Goal: Transaction & Acquisition: Purchase product/service

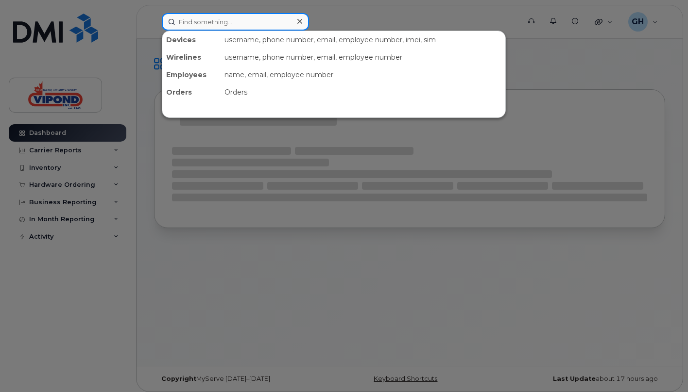
click at [236, 24] on input at bounding box center [235, 21] width 147 height 17
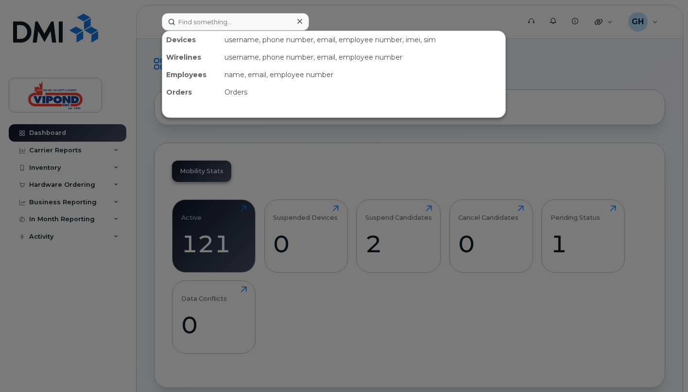
click at [39, 350] on div at bounding box center [344, 196] width 688 height 392
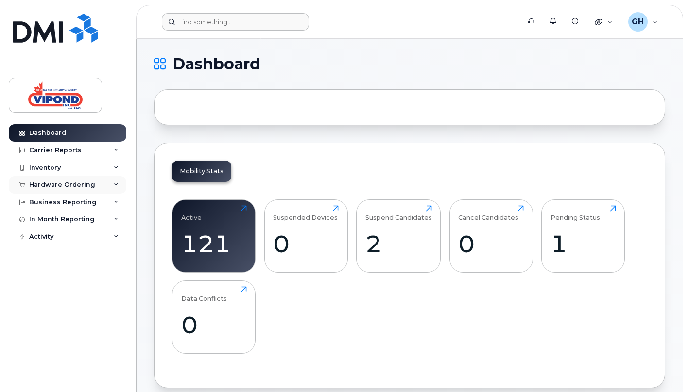
click at [119, 182] on div "Hardware Ordering" at bounding box center [68, 184] width 118 height 17
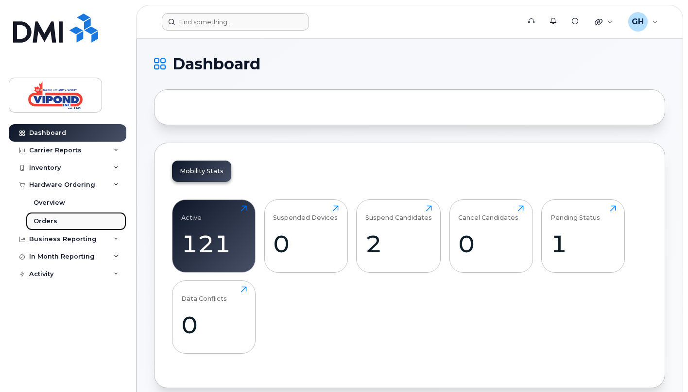
click at [47, 219] on div "Orders" at bounding box center [46, 221] width 24 height 9
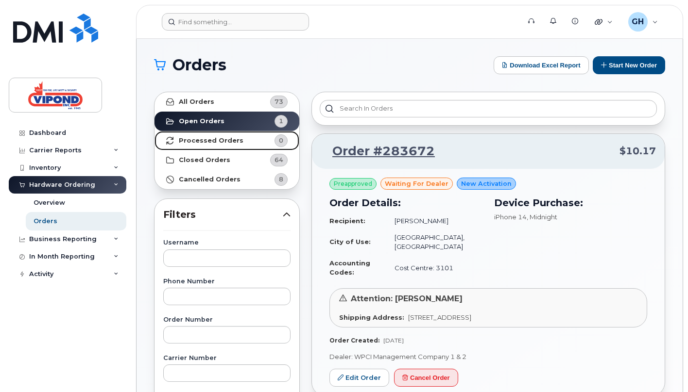
click at [204, 138] on strong "Processed Orders" at bounding box center [211, 141] width 65 height 8
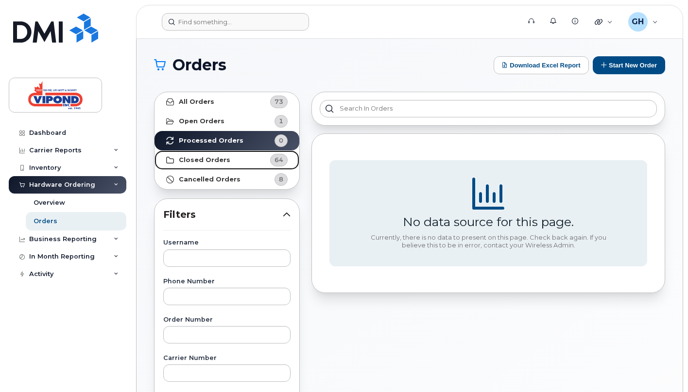
click at [204, 162] on strong "Closed Orders" at bounding box center [204, 160] width 51 height 8
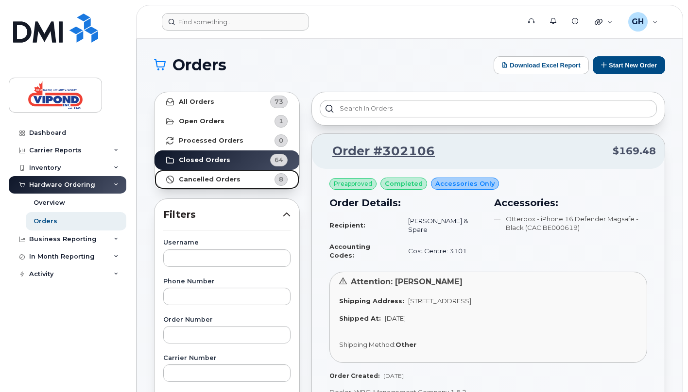
click at [206, 181] on strong "Cancelled Orders" at bounding box center [210, 180] width 62 height 8
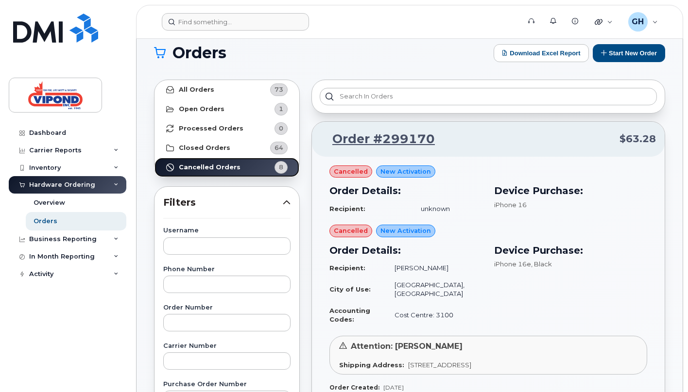
scroll to position [25, 0]
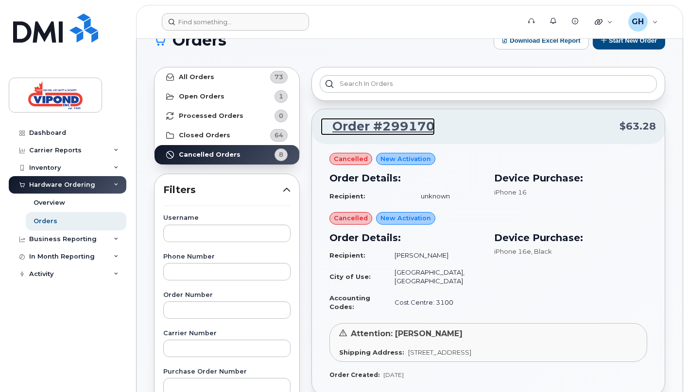
click at [392, 128] on link "Order #299170" at bounding box center [377, 126] width 114 height 17
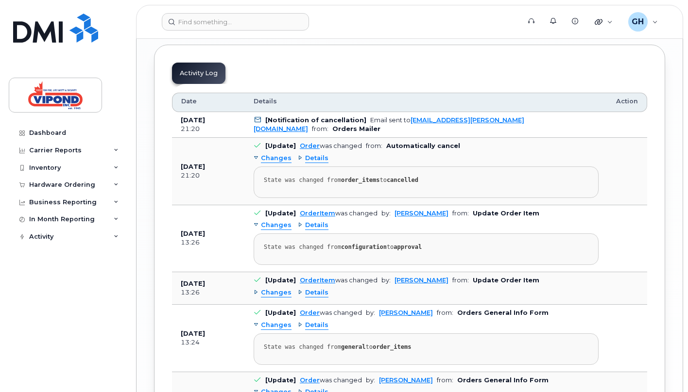
scroll to position [1630, 0]
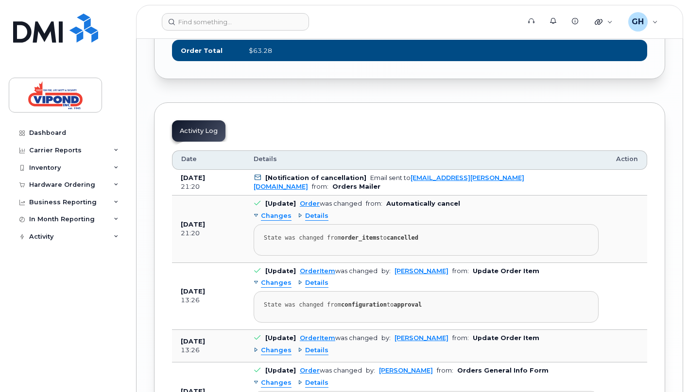
click at [321, 219] on span "Details" at bounding box center [316, 216] width 23 height 9
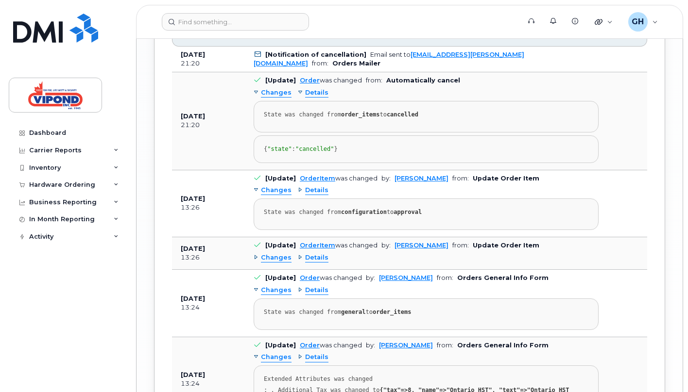
scroll to position [1759, 0]
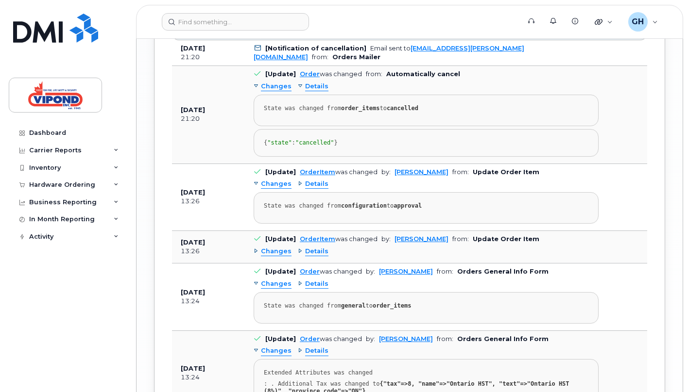
click at [276, 256] on span "Changes" at bounding box center [276, 251] width 31 height 9
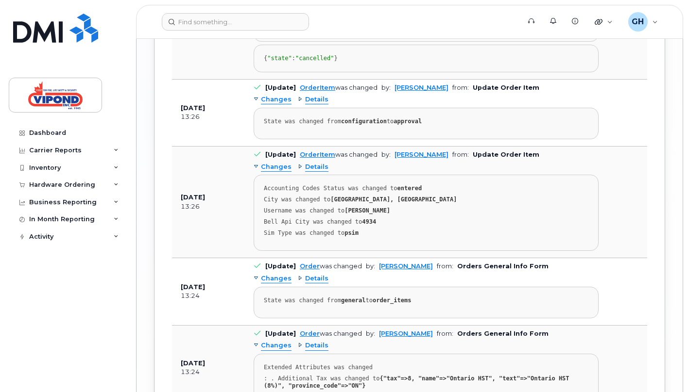
scroll to position [1850, 0]
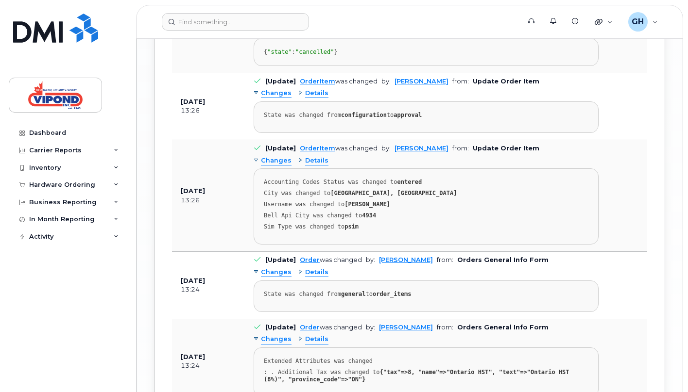
click at [277, 277] on span "Changes" at bounding box center [276, 272] width 31 height 9
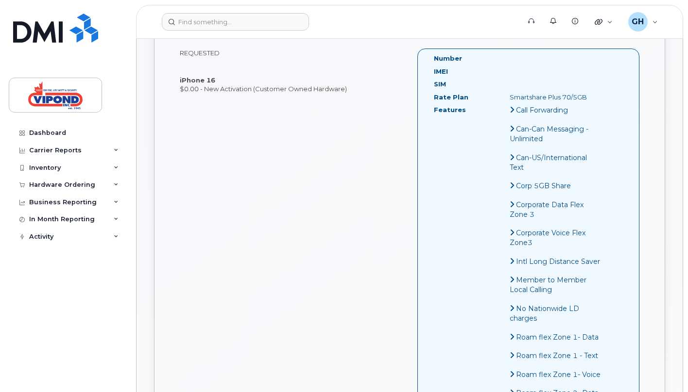
scroll to position [361, 0]
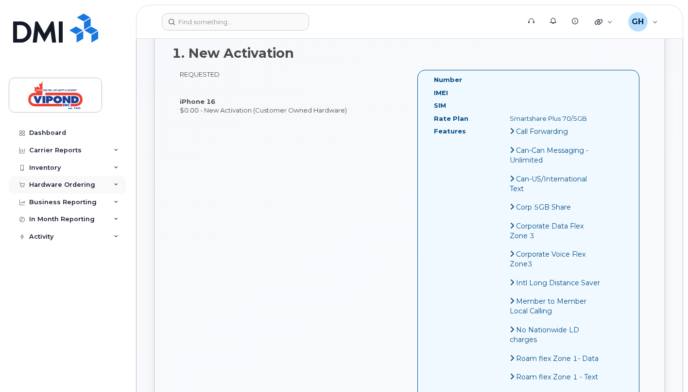
click at [116, 181] on div "Hardware Ordering" at bounding box center [68, 184] width 118 height 17
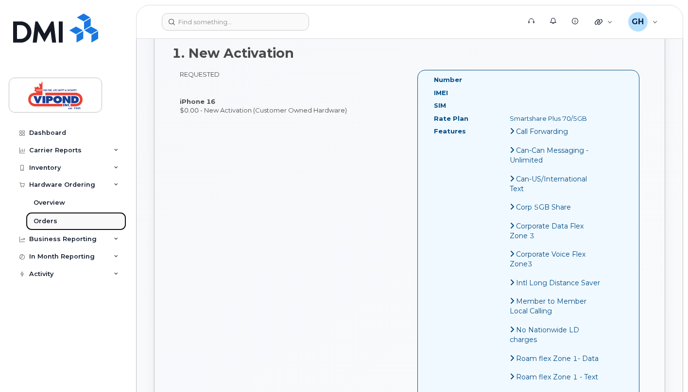
click at [51, 221] on div "Orders" at bounding box center [46, 221] width 24 height 9
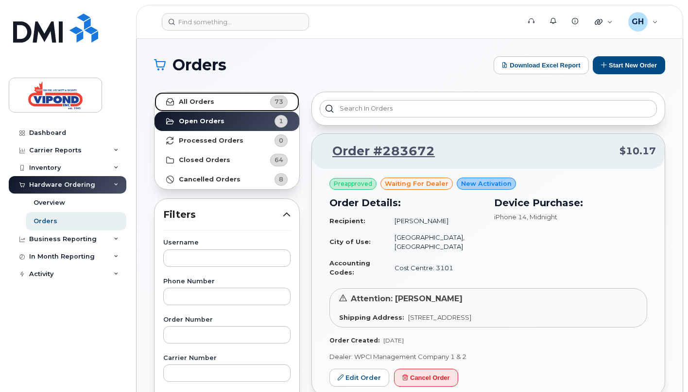
click at [201, 102] on strong "All Orders" at bounding box center [196, 102] width 35 height 8
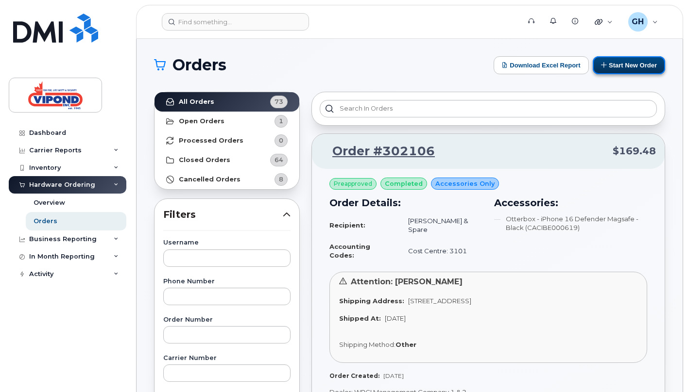
click at [622, 69] on button "Start New Order" at bounding box center [628, 65] width 72 height 18
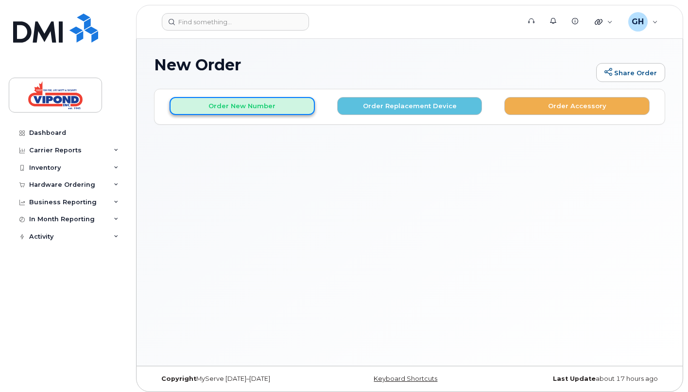
click at [258, 107] on button "Order New Number" at bounding box center [241, 106] width 145 height 18
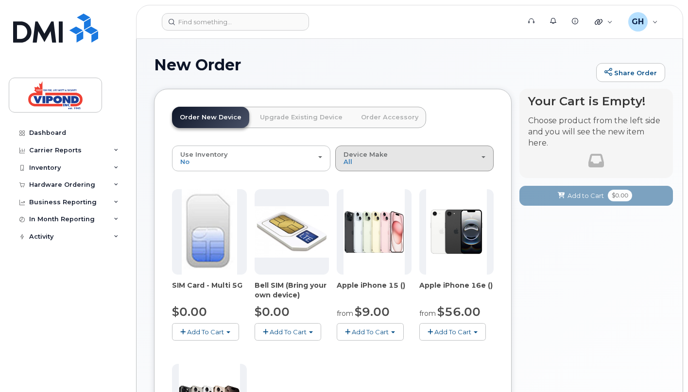
click at [431, 169] on button "Device Make All Cell Phone iPhone" at bounding box center [414, 158] width 158 height 25
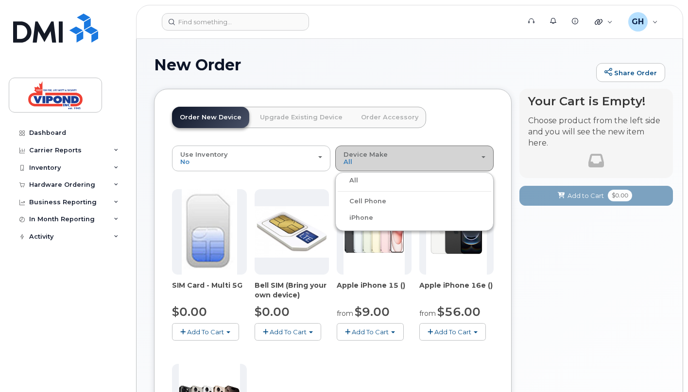
click at [431, 169] on button "Device Make All Cell Phone iPhone" at bounding box center [414, 158] width 158 height 25
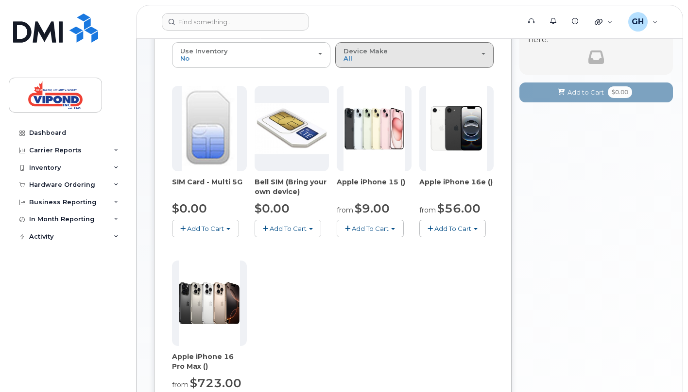
scroll to position [129, 0]
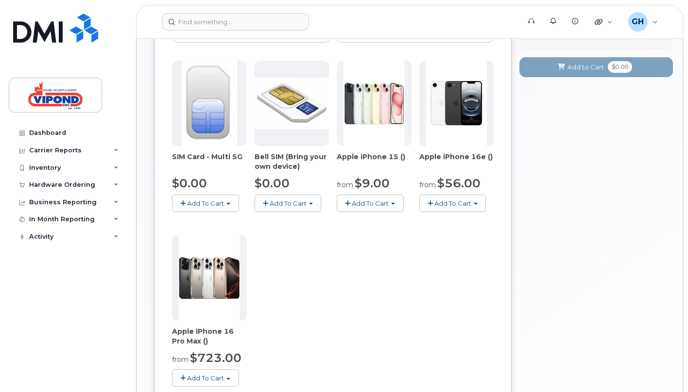
click at [453, 204] on span "Add To Cart" at bounding box center [452, 204] width 37 height 8
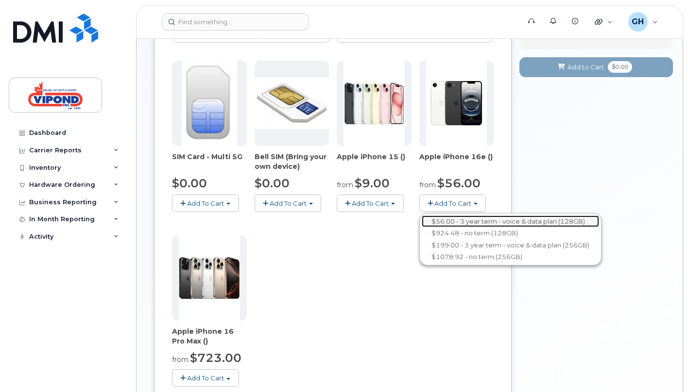
click at [448, 220] on link "$56.00 - 3 year term - voice & data plan (128GB)" at bounding box center [509, 222] width 177 height 12
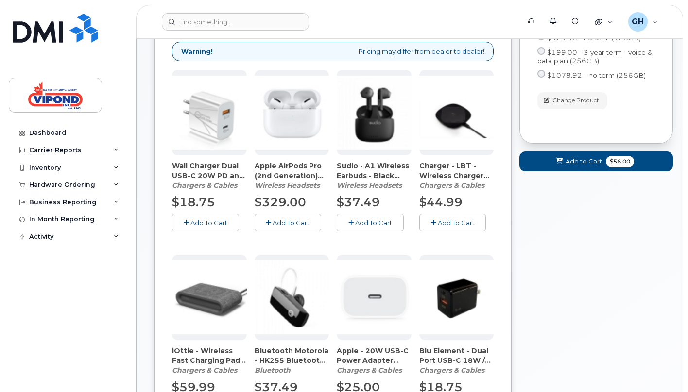
scroll to position [189, 0]
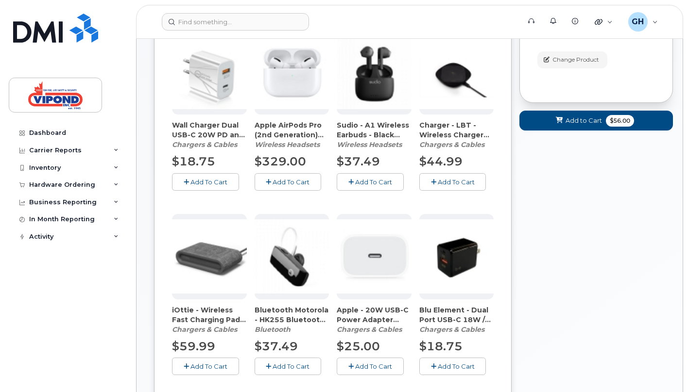
click at [369, 364] on span "Add To Cart" at bounding box center [373, 367] width 37 height 8
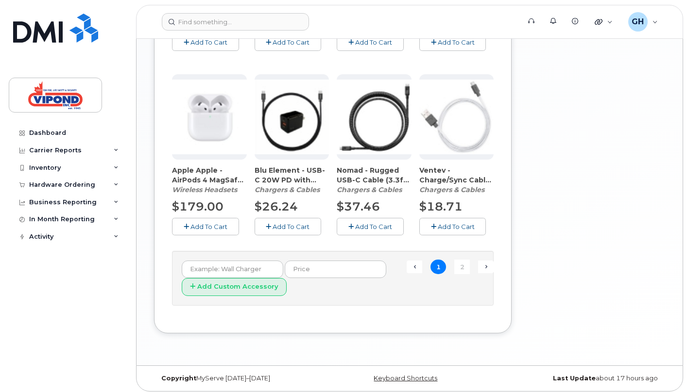
scroll to position [703, 0]
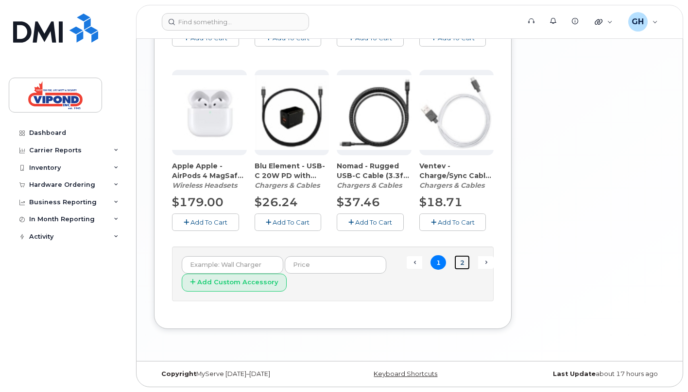
click at [459, 262] on link "2" at bounding box center [462, 262] width 16 height 15
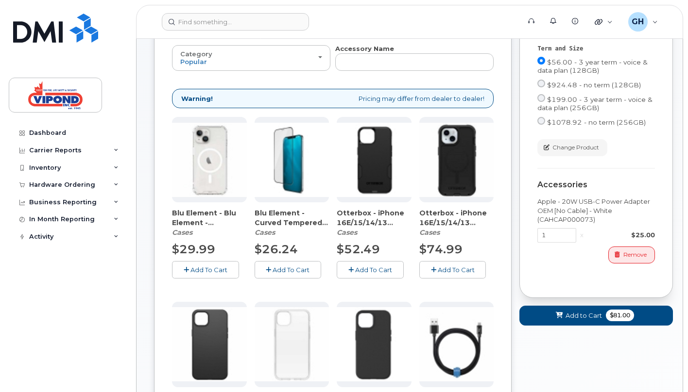
scroll to position [155, 0]
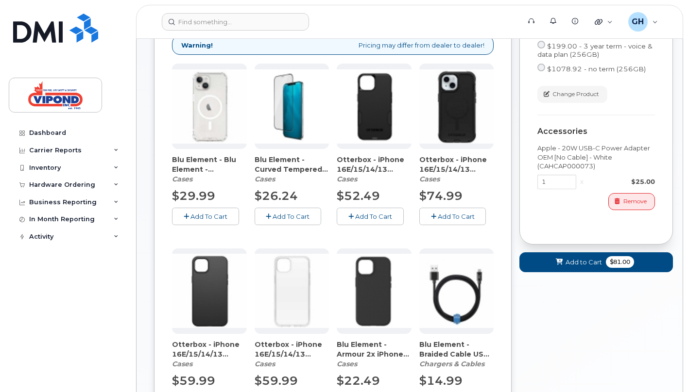
click at [374, 217] on span "Add To Cart" at bounding box center [373, 217] width 37 height 8
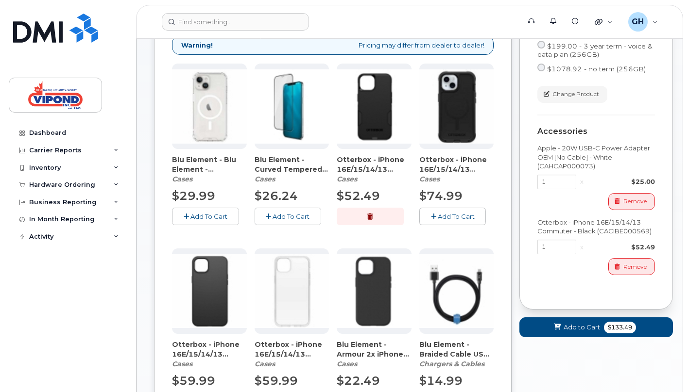
scroll to position [297, 0]
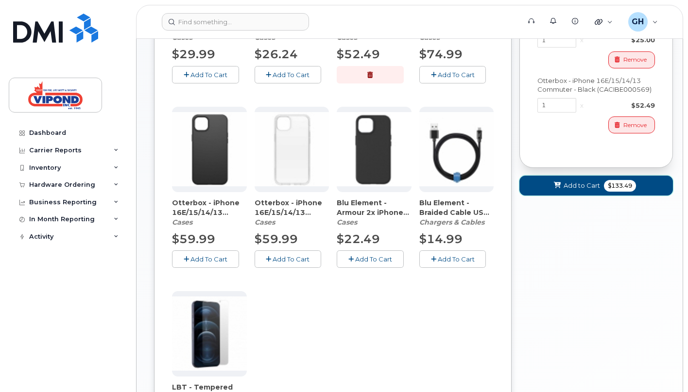
click at [608, 189] on span "$133.49" at bounding box center [620, 186] width 32 height 12
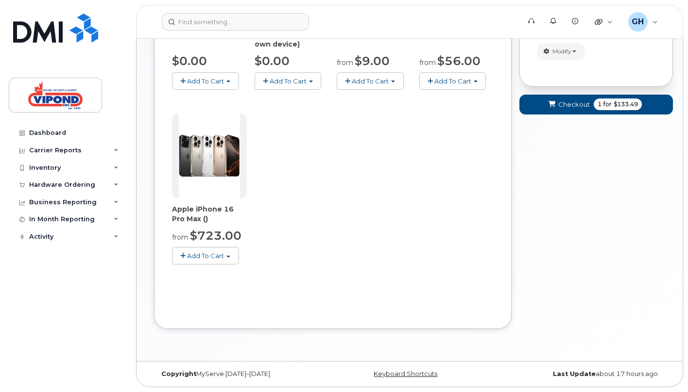
scroll to position [251, 0]
click at [608, 107] on span "for" at bounding box center [607, 104] width 12 height 9
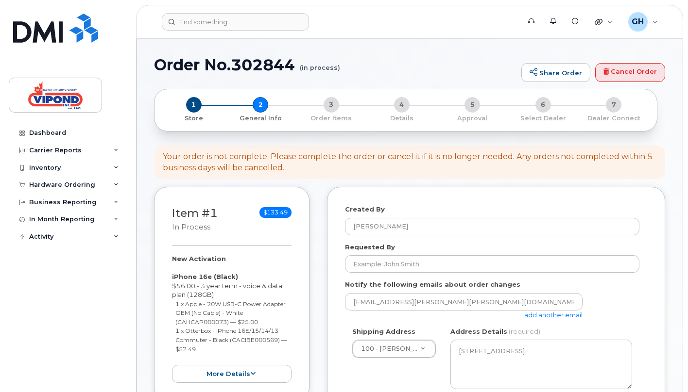
select select
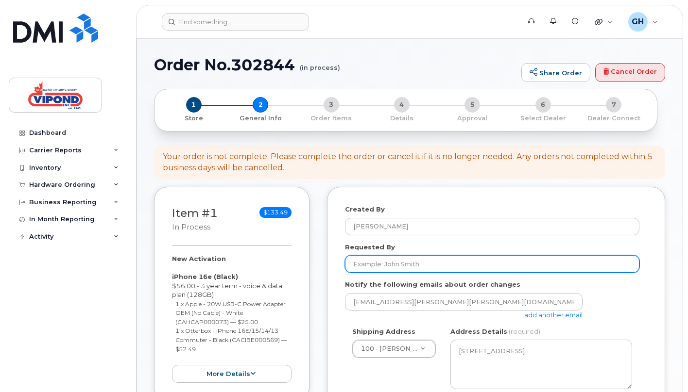
click at [416, 264] on input "Requested By" at bounding box center [492, 263] width 294 height 17
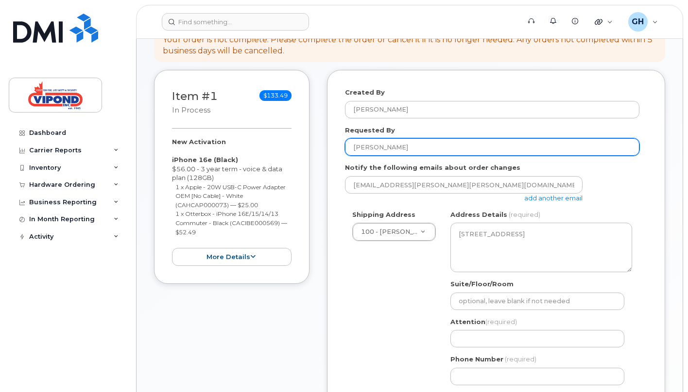
drag, startPoint x: 407, startPoint y: 143, endPoint x: 337, endPoint y: 147, distance: 70.1
click at [337, 147] on div "Created By Grant Healey Requested By Bilal Zaidi Notify the following emails ab…" at bounding box center [496, 305] width 338 height 470
drag, startPoint x: 371, startPoint y: 151, endPoint x: 345, endPoint y: 152, distance: 26.3
click at [345, 152] on input "[PERSON_NAME]" at bounding box center [492, 146] width 294 height 17
click at [409, 146] on input "[PERSON_NAME]" at bounding box center [492, 146] width 294 height 17
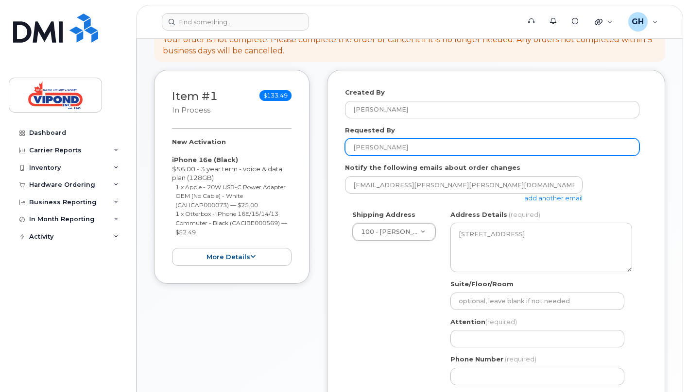
drag, startPoint x: 405, startPoint y: 148, endPoint x: 337, endPoint y: 146, distance: 67.5
click at [337, 146] on div "Created By Grant Healey Requested By Bilal Zaidi Notify the following emails ab…" at bounding box center [496, 305] width 338 height 470
click at [388, 148] on input "Senan Hanoudi" at bounding box center [492, 146] width 294 height 17
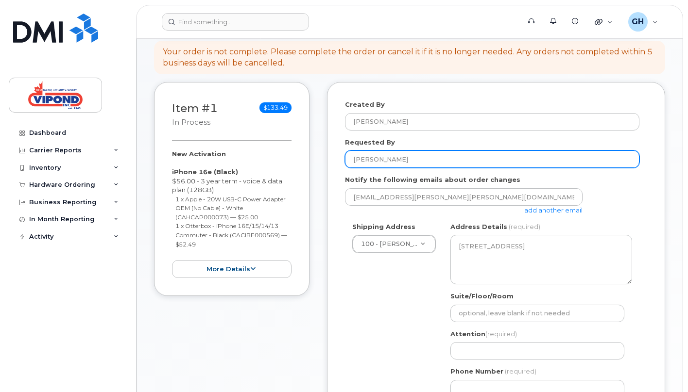
scroll to position [123, 0]
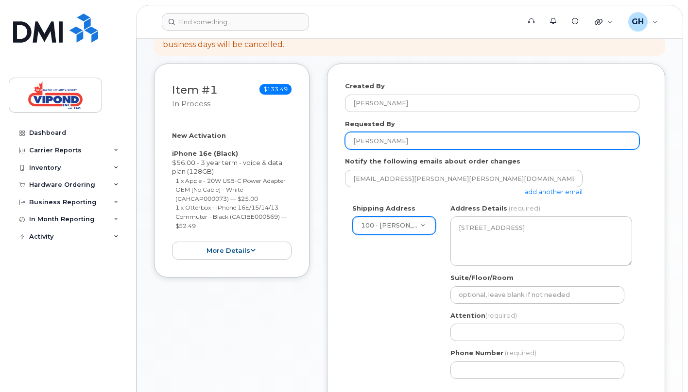
type input "[PERSON_NAME]"
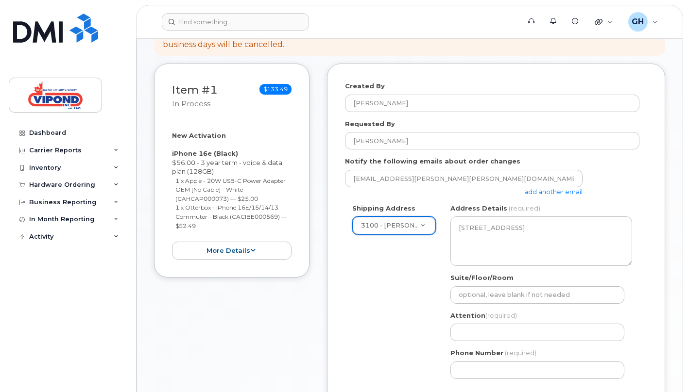
scroll to position [146, 0]
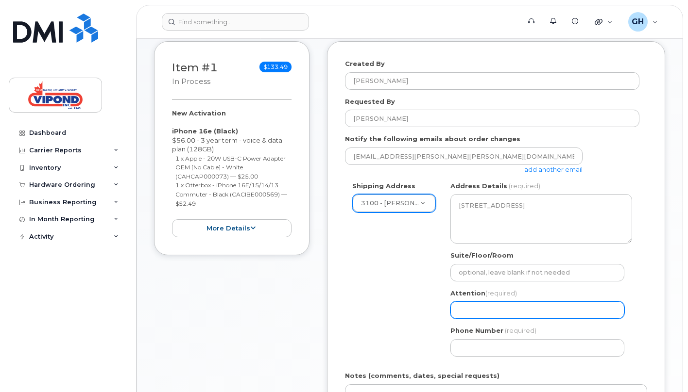
click at [517, 307] on input "Attention (required)" at bounding box center [537, 310] width 174 height 17
select select
type input "S"
select select
type input "Se"
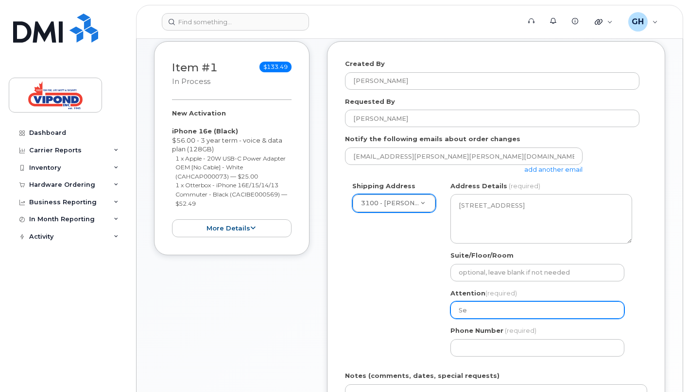
select select
type input "Sen"
select select
type input "Sena"
select select
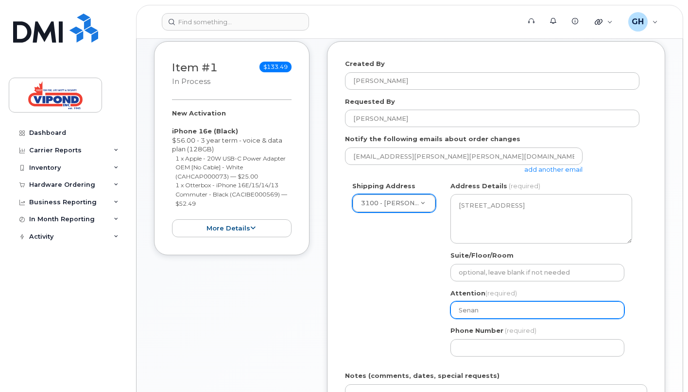
type input "Senan"
select select
type input "Senan H"
select select
type input "Senan Ha"
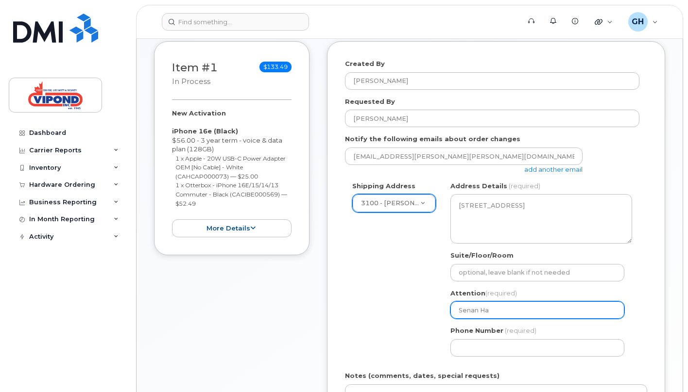
select select
type input "Senan Han"
select select
type input "Senan Hann"
select select
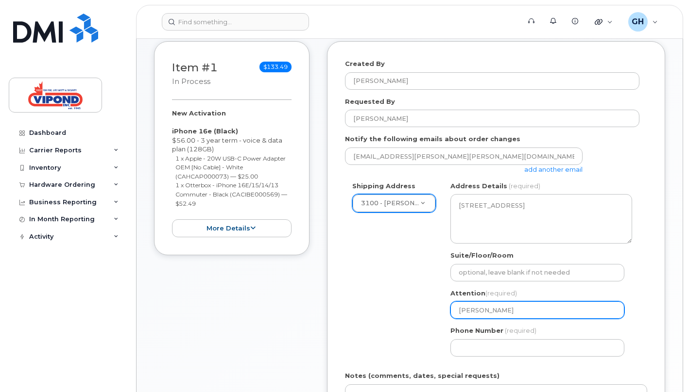
type input "Senan Hanno"
select select
type input "Senan Hannou"
select select
type input "Senan Hannoud"
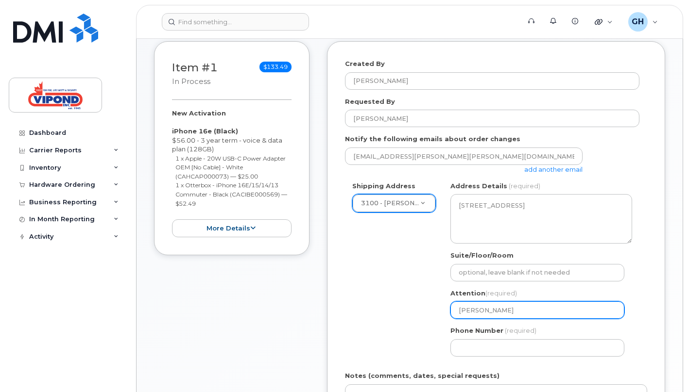
select select
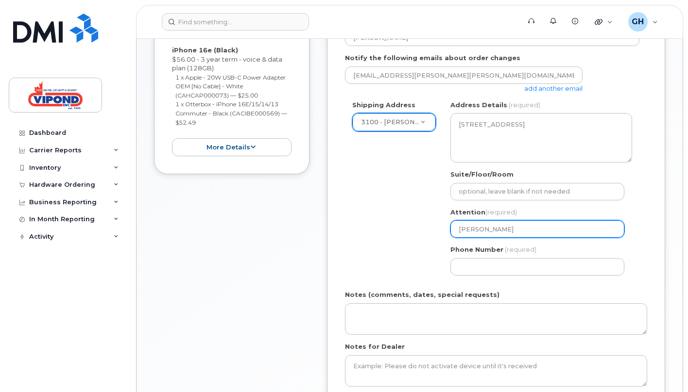
scroll to position [296, 0]
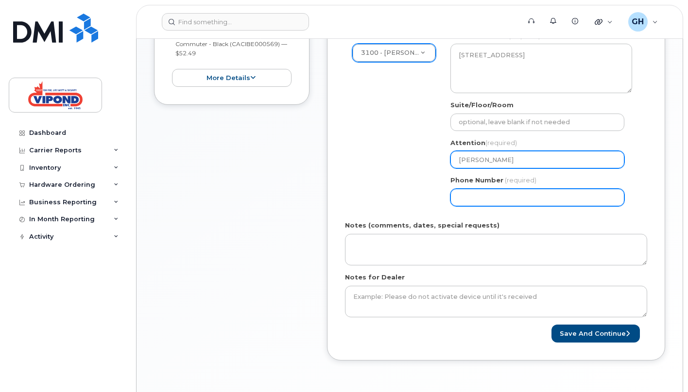
type input "[PERSON_NAME]"
click at [538, 194] on input "Phone Number" at bounding box center [537, 197] width 174 height 17
select select
type input "416"
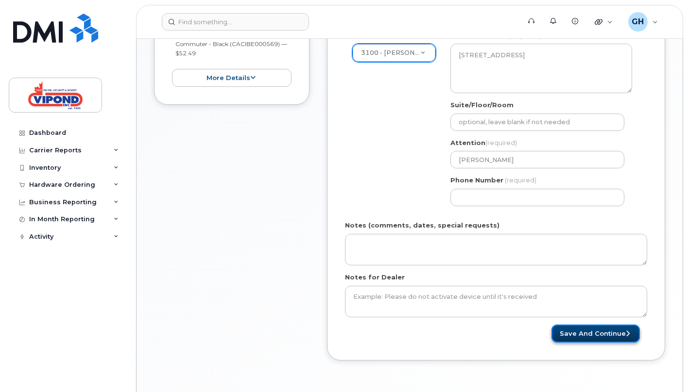
click at [594, 339] on button "Save and Continue" at bounding box center [595, 334] width 88 height 18
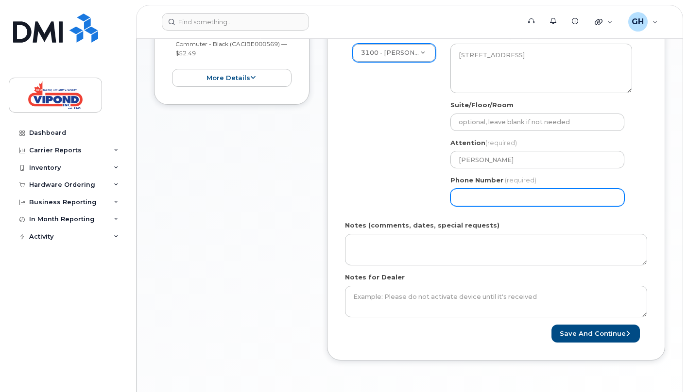
click at [492, 200] on input "Phone Number" at bounding box center [537, 197] width 174 height 17
select select
type input "4165181524"
select select
type input "416518125"
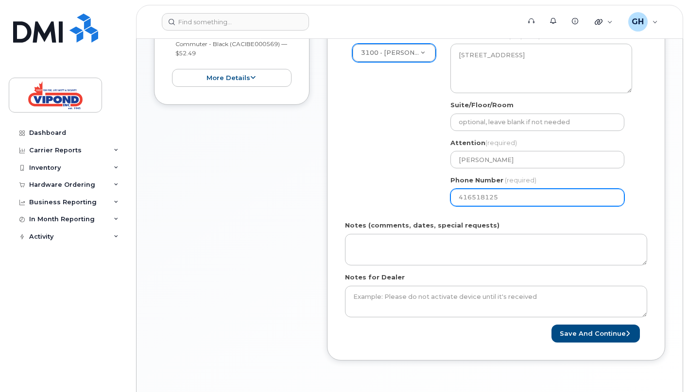
select select
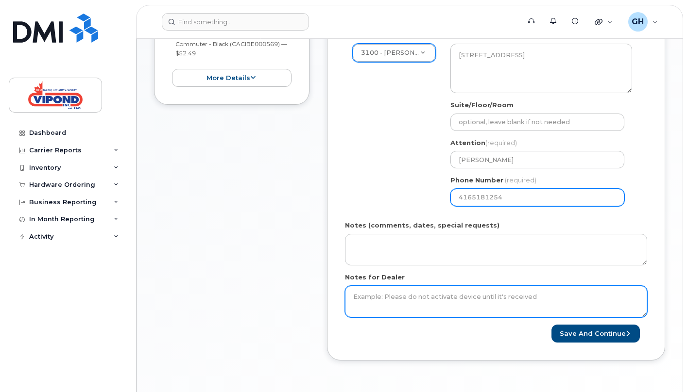
type input "4165181254"
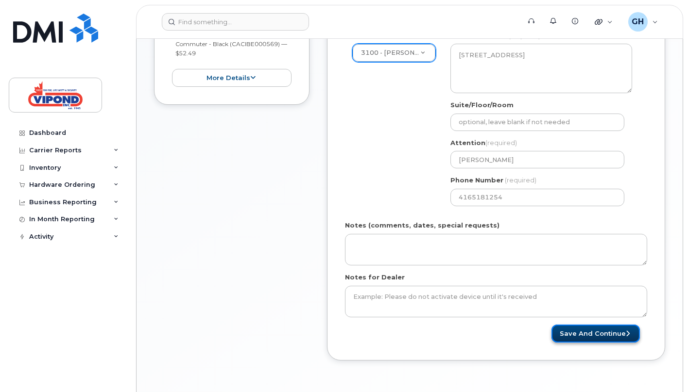
click at [592, 335] on button "Save and Continue" at bounding box center [595, 334] width 88 height 18
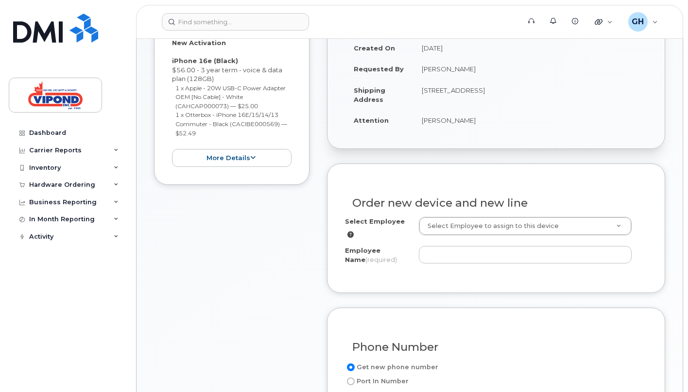
scroll to position [222, 0]
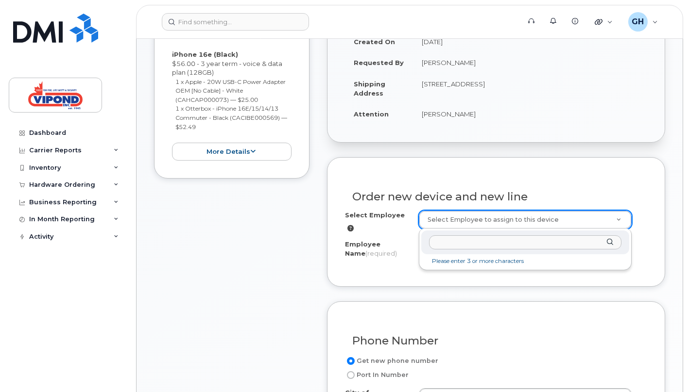
click at [492, 248] on input "text" at bounding box center [525, 243] width 193 height 14
type input "[PERSON_NAME]"
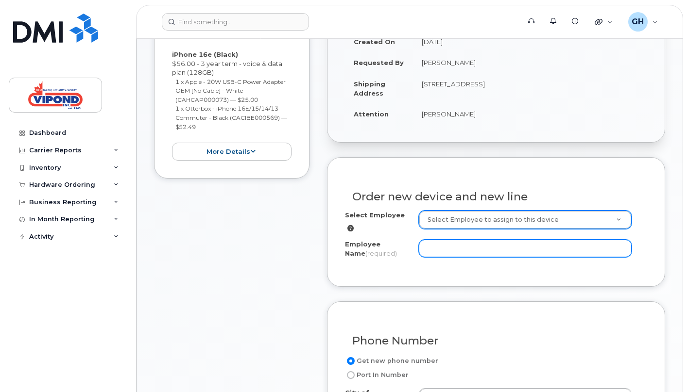
click at [470, 240] on input "Employee Name (required)" at bounding box center [525, 248] width 213 height 17
type input "[PERSON_NAME]"
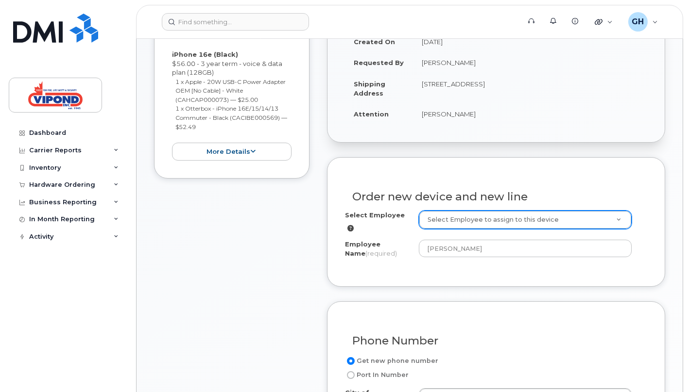
click at [367, 260] on div "Select Employee Select Employee to assign to this device Employee Name (require…" at bounding box center [496, 240] width 302 height 58
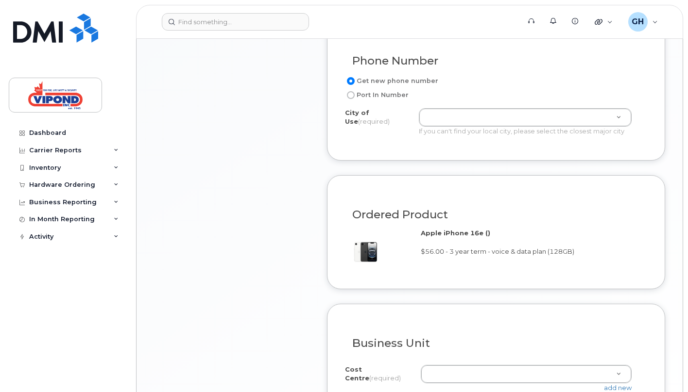
scroll to position [563, 0]
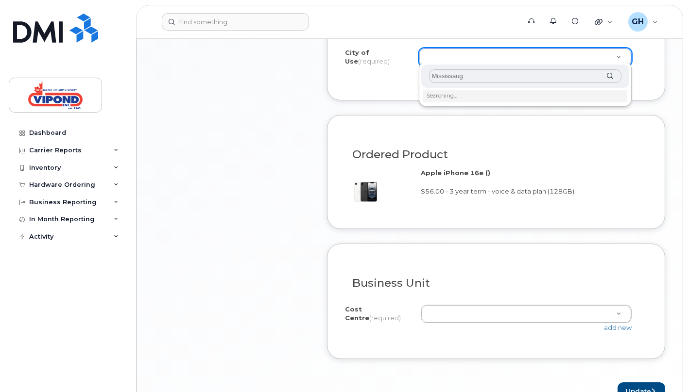
type input "[GEOGRAPHIC_DATA]"
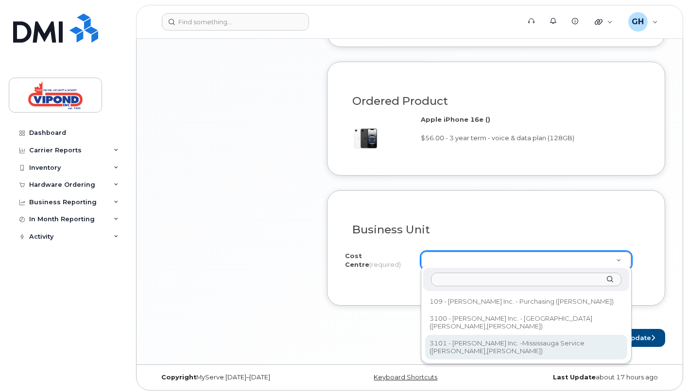
scroll to position [604, 0]
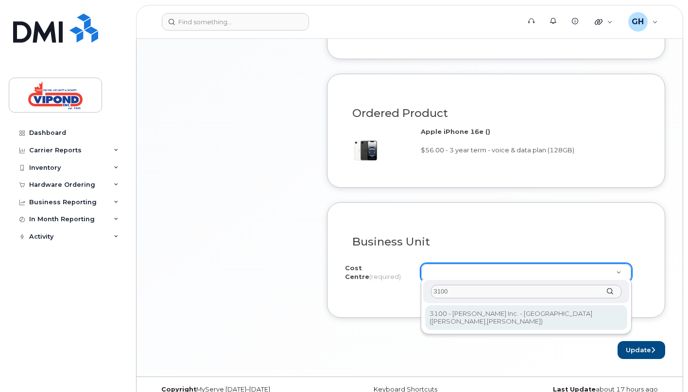
type input "3100"
select select "3100"
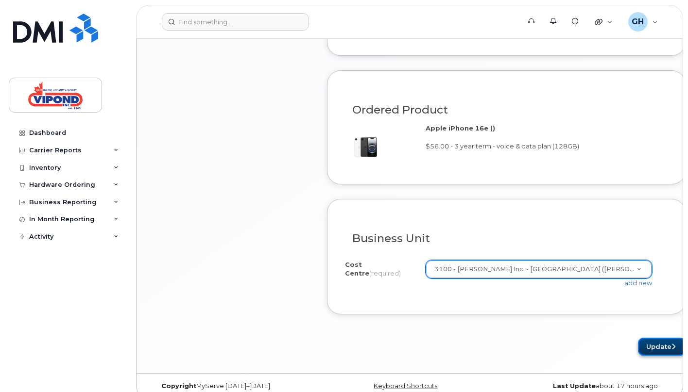
click at [648, 350] on button "Update" at bounding box center [662, 347] width 48 height 18
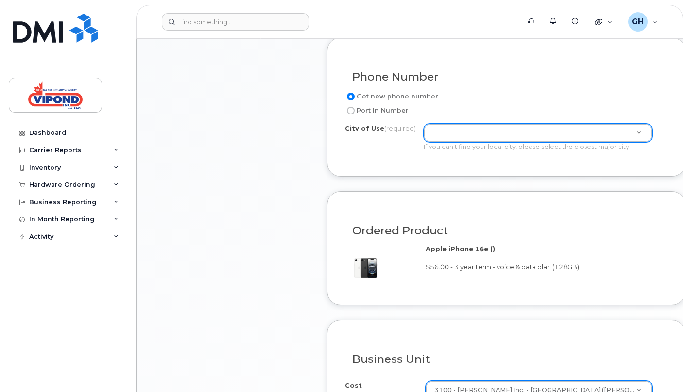
click at [512, 96] on div "Get new phone number" at bounding box center [502, 97] width 315 height 12
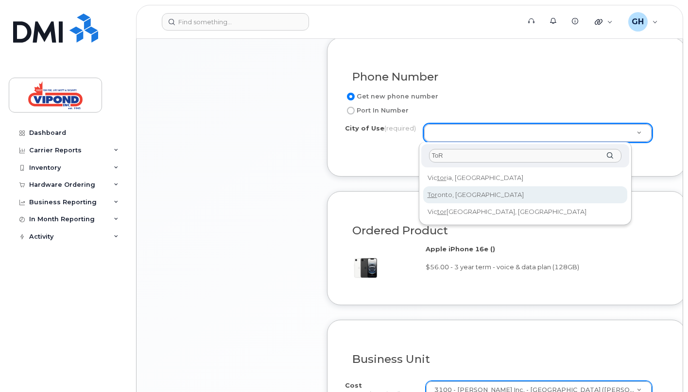
type input "ToR"
type input "4934"
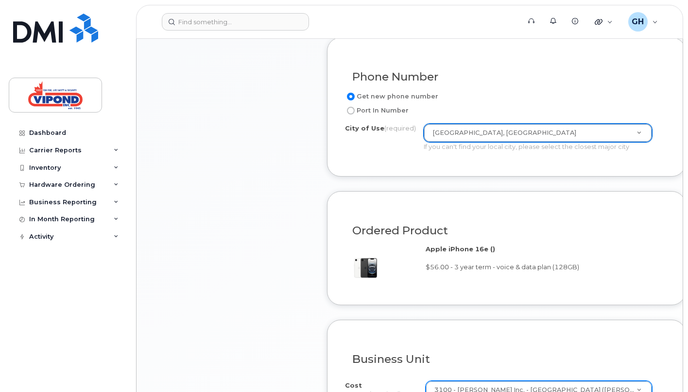
scroll to position [616, 0]
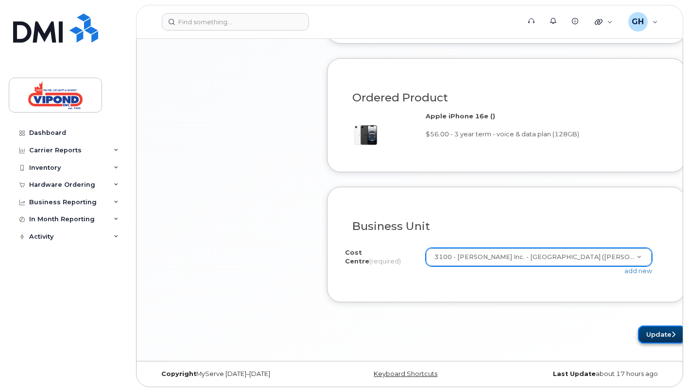
drag, startPoint x: 647, startPoint y: 334, endPoint x: 622, endPoint y: 328, distance: 25.9
click at [647, 335] on button "Update" at bounding box center [662, 335] width 48 height 18
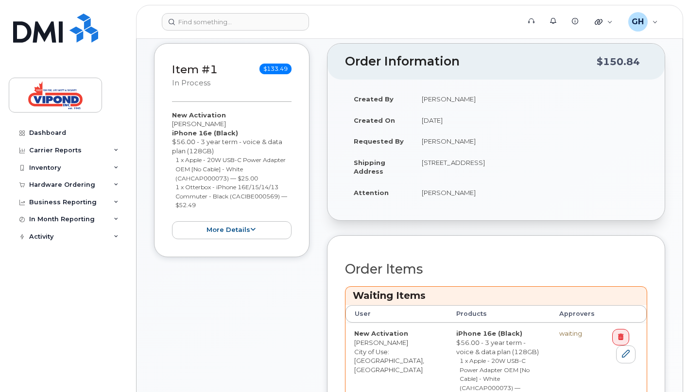
scroll to position [343, 0]
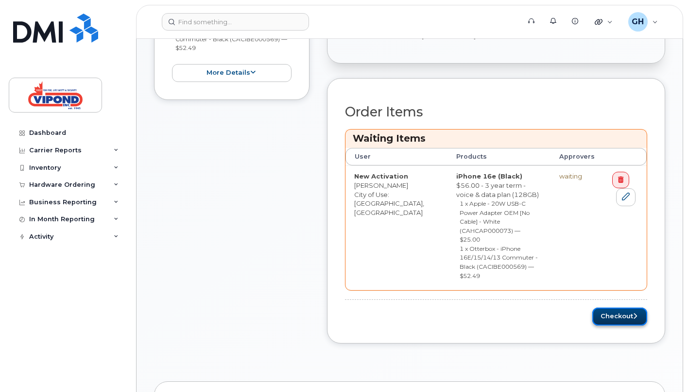
click at [613, 308] on button "Checkout" at bounding box center [619, 317] width 55 height 18
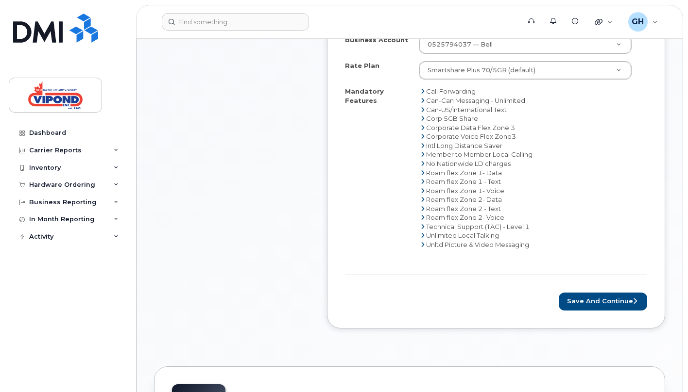
scroll to position [413, 0]
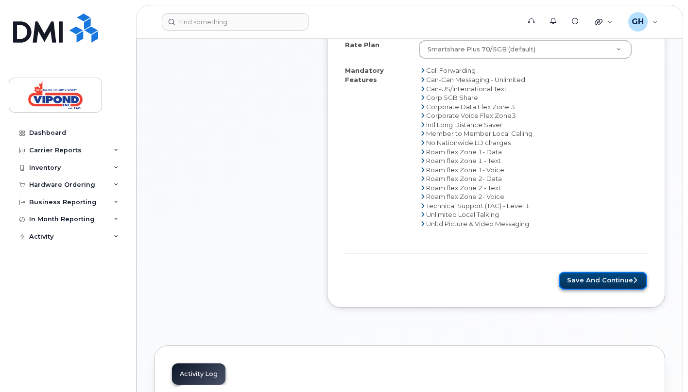
click at [609, 286] on button "Save and Continue" at bounding box center [602, 281] width 88 height 18
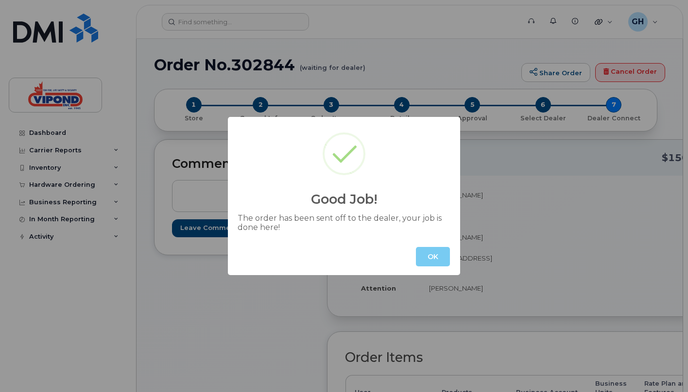
click at [433, 259] on button "OK" at bounding box center [433, 256] width 34 height 19
